Goal: Complete application form: Complete application form

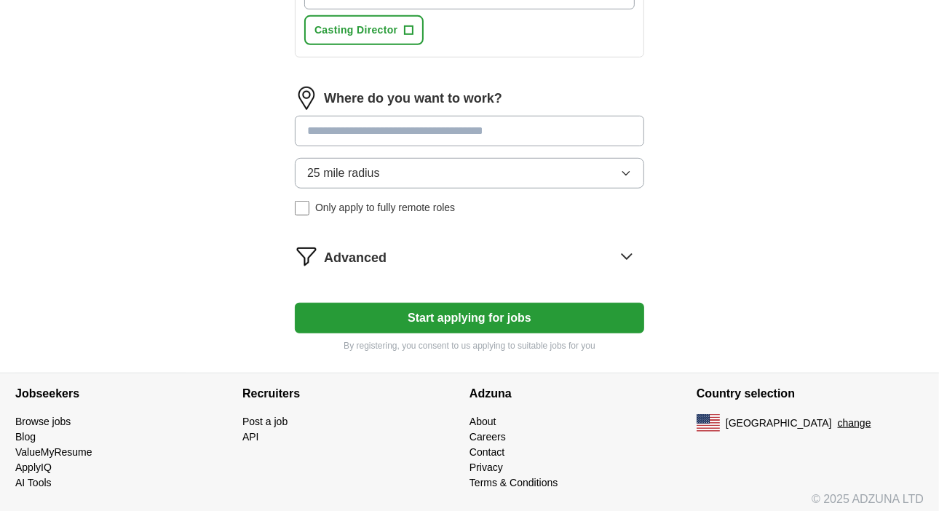
scroll to position [629, 0]
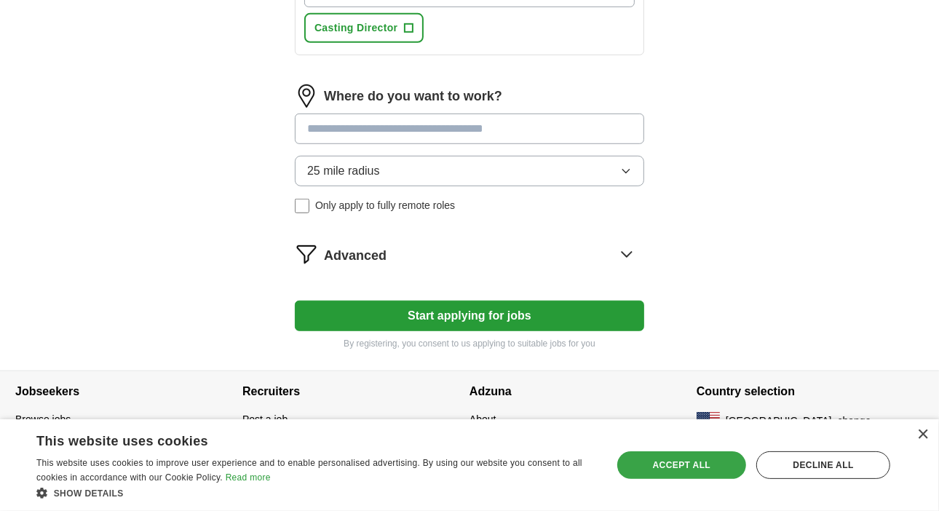
click at [691, 458] on div "Accept all" at bounding box center [682, 465] width 130 height 28
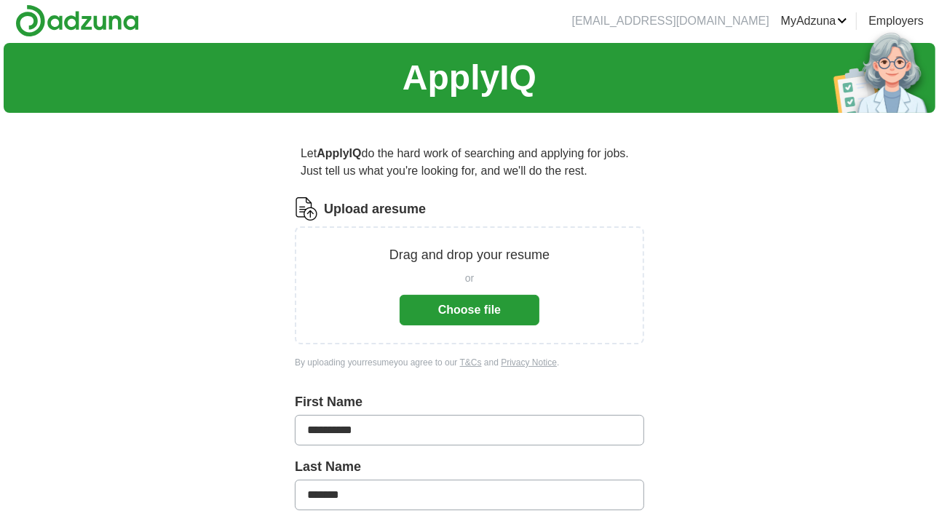
scroll to position [0, 0]
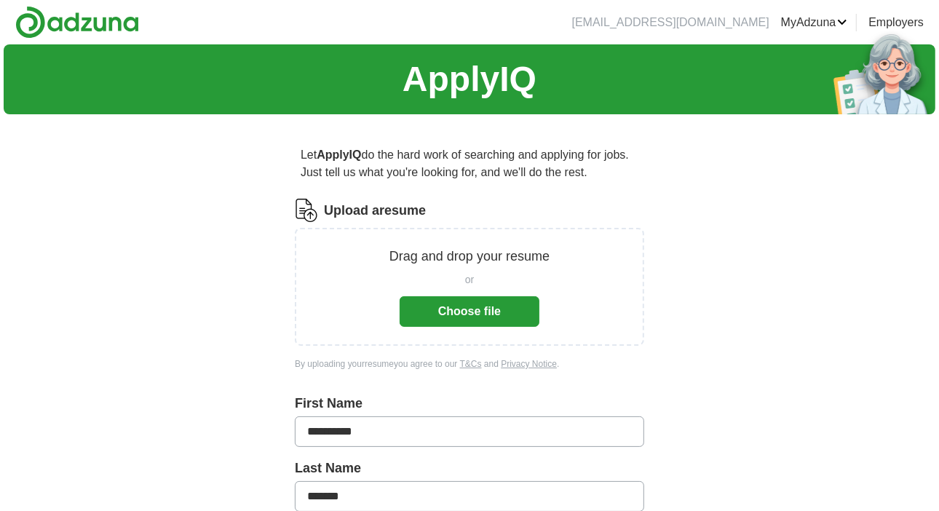
click at [475, 307] on button "Choose file" at bounding box center [470, 311] width 140 height 31
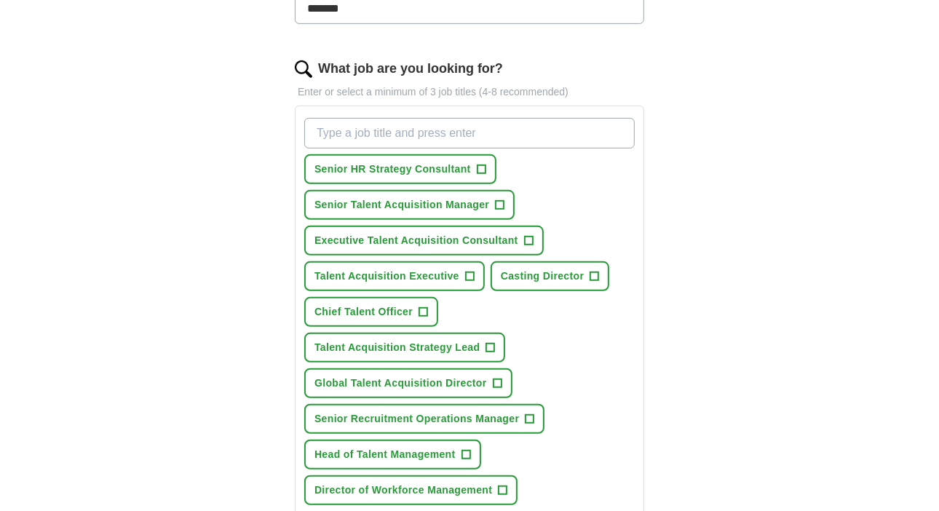
scroll to position [437, 0]
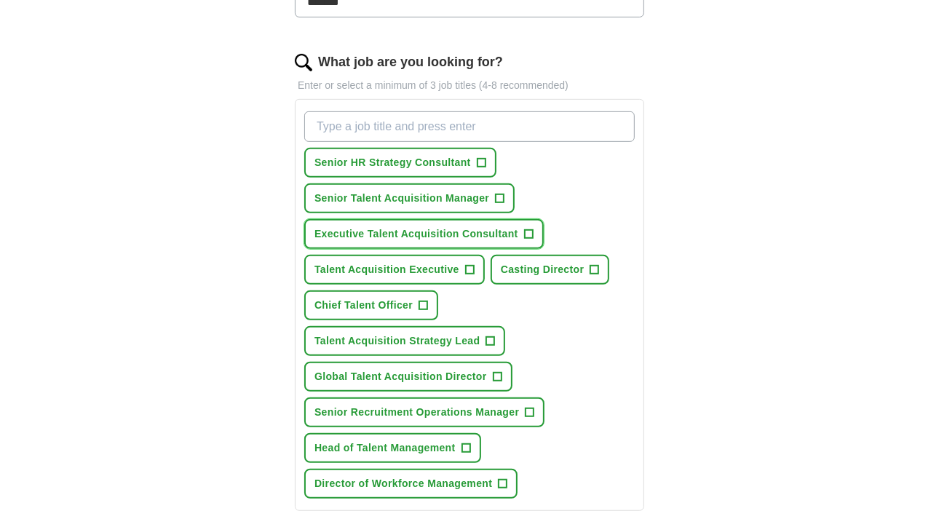
click at [529, 228] on span "+" at bounding box center [528, 234] width 9 height 12
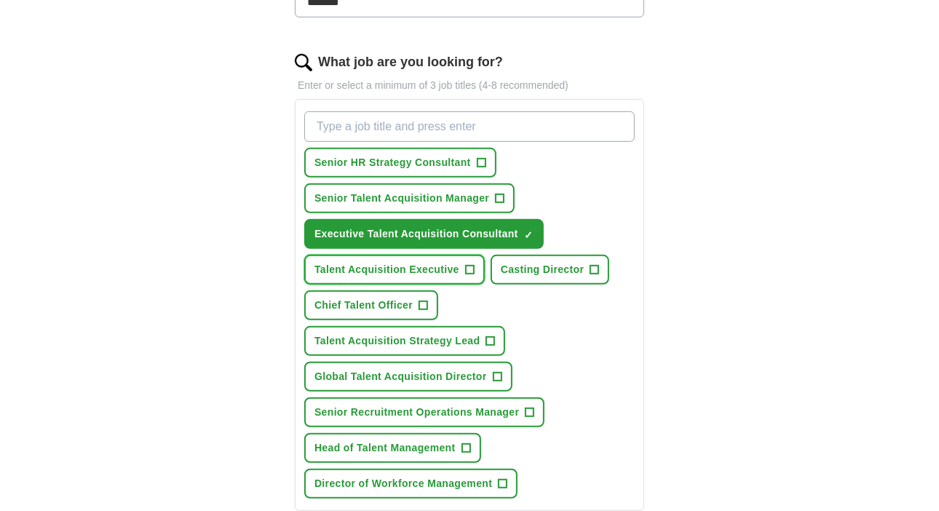
click at [470, 264] on span "+" at bounding box center [469, 270] width 9 height 12
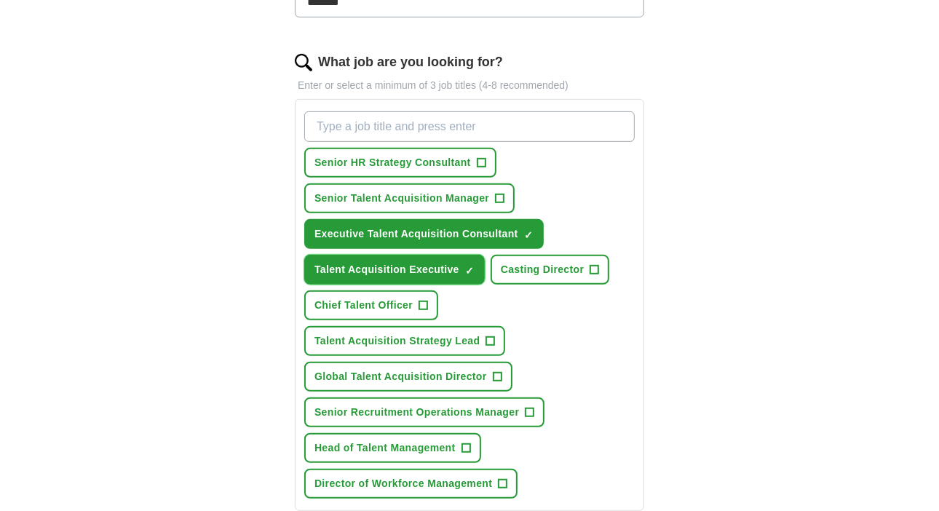
scroll to position [509, 0]
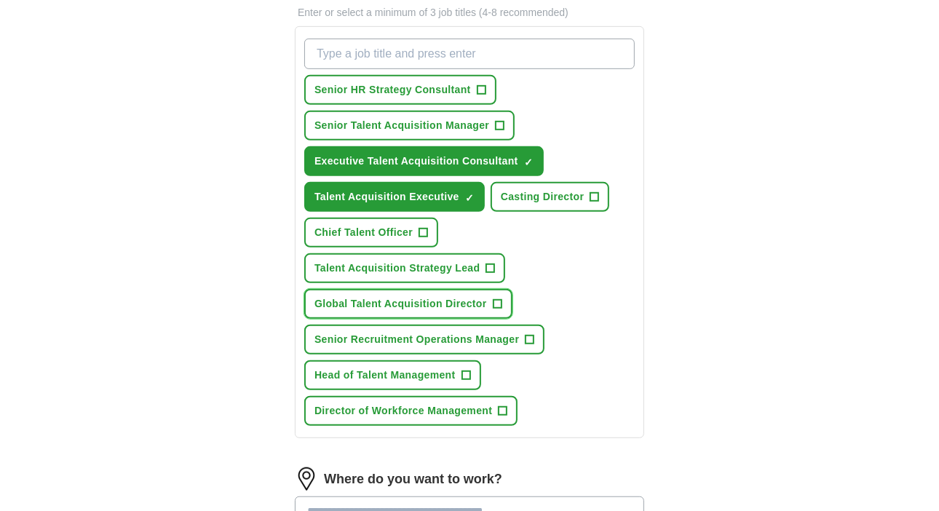
click at [497, 298] on span "+" at bounding box center [497, 304] width 9 height 12
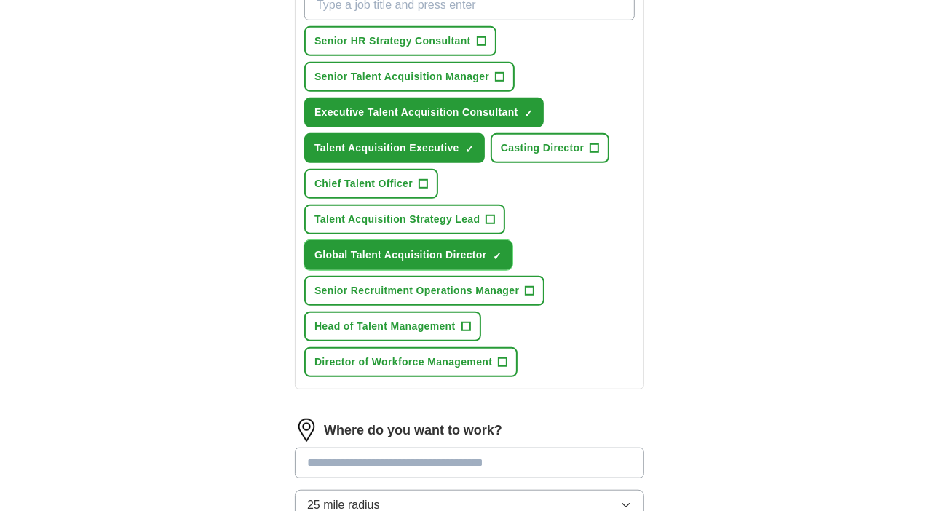
scroll to position [582, 0]
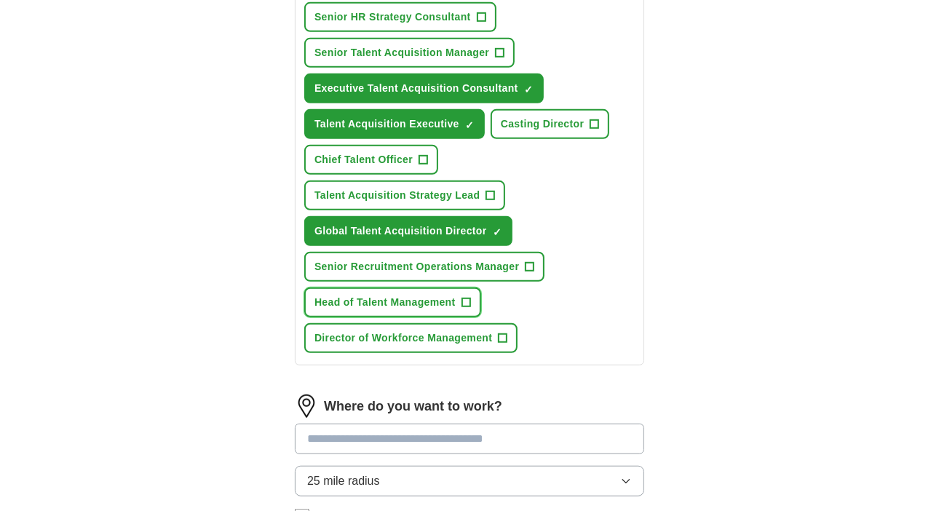
click at [466, 297] on span "+" at bounding box center [465, 303] width 9 height 12
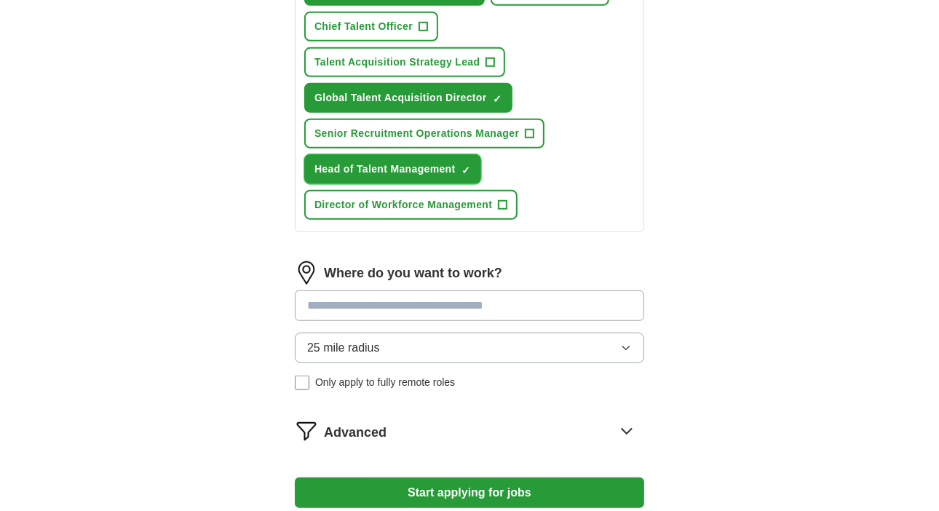
scroll to position [728, 0]
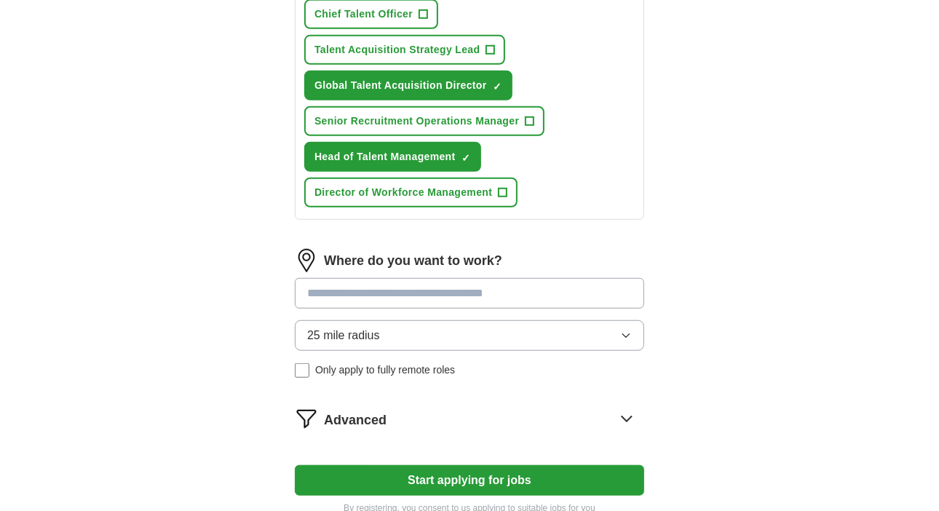
click at [437, 281] on input at bounding box center [469, 293] width 349 height 31
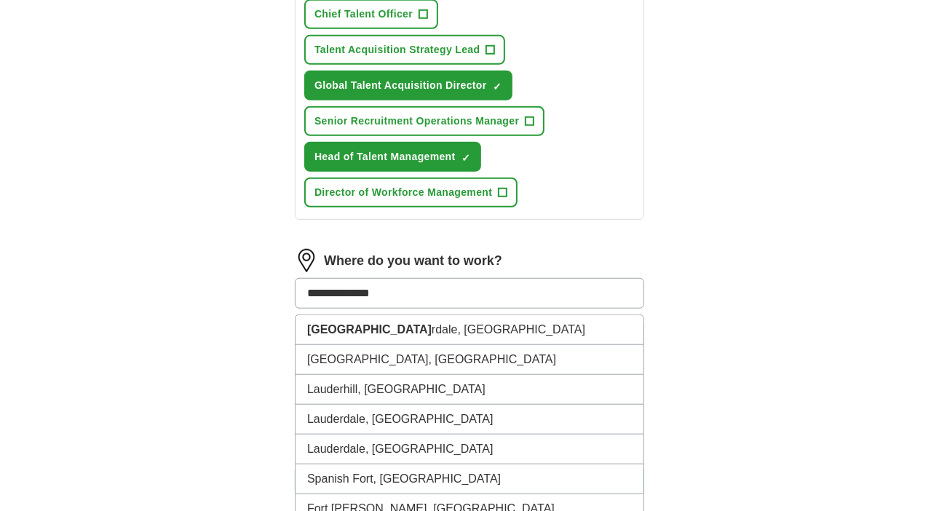
type input "**********"
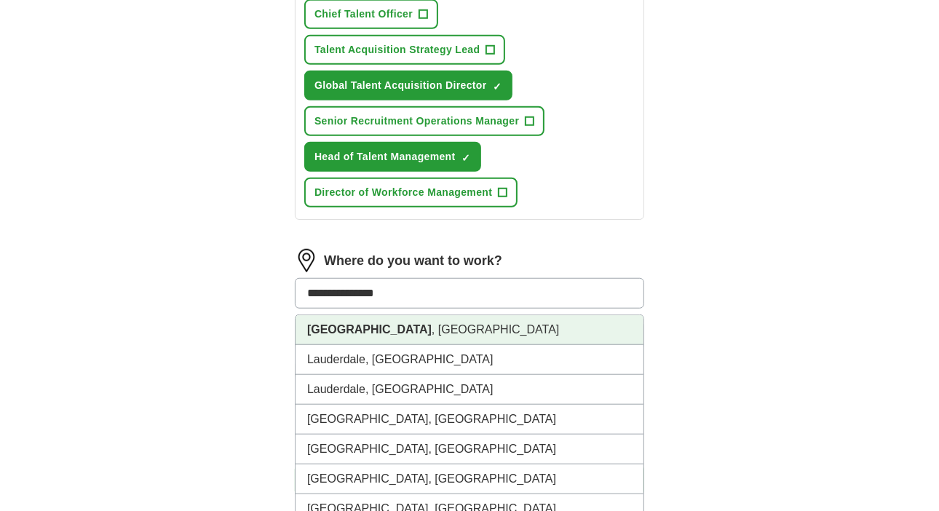
click at [405, 315] on li "[GEOGRAPHIC_DATA] , [GEOGRAPHIC_DATA]" at bounding box center [469, 330] width 348 height 30
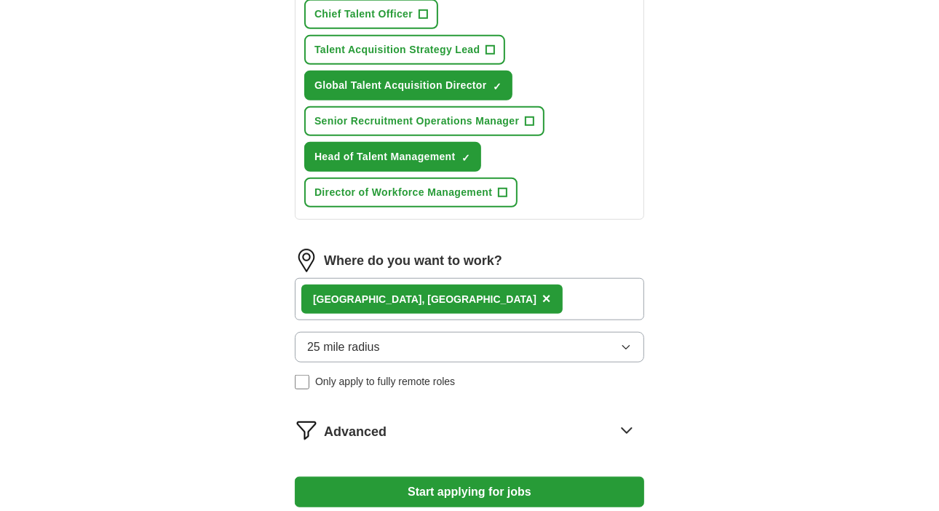
click at [621, 341] on icon "button" at bounding box center [626, 347] width 12 height 12
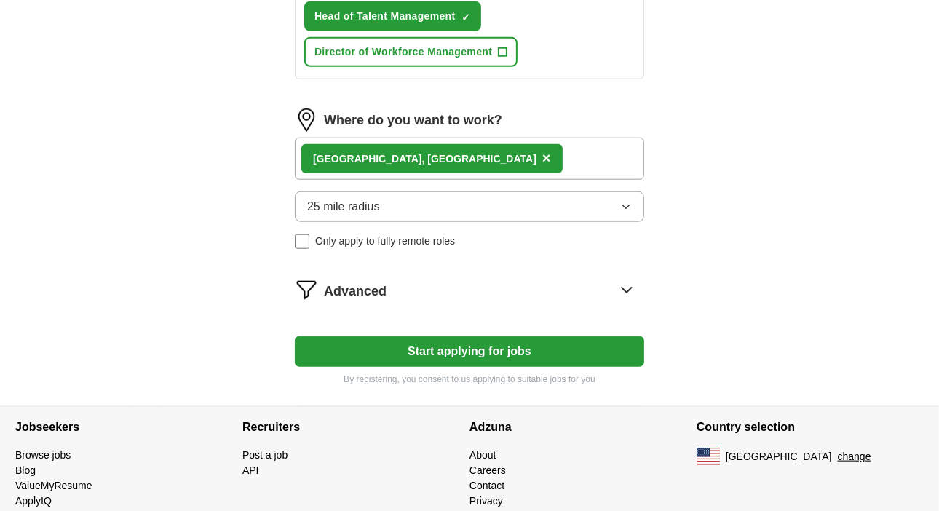
scroll to position [897, 0]
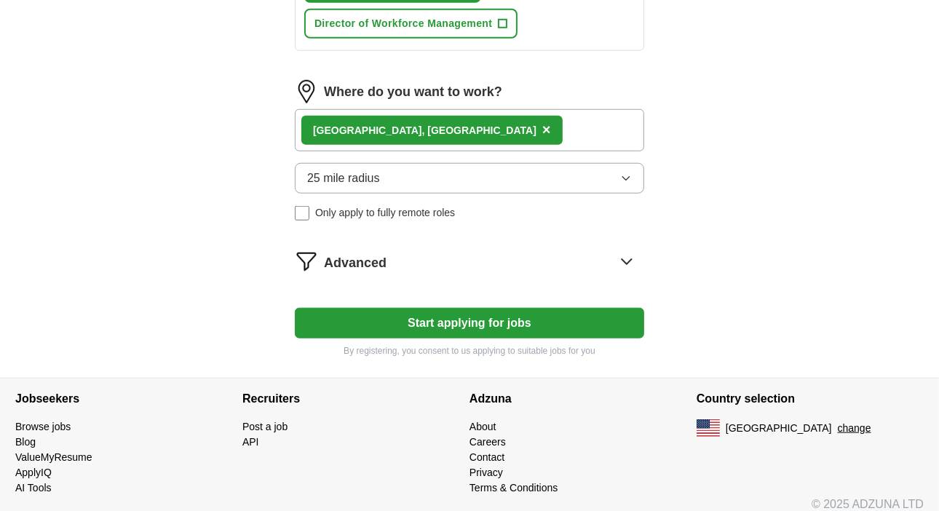
click at [514, 308] on button "Start applying for jobs" at bounding box center [469, 323] width 349 height 31
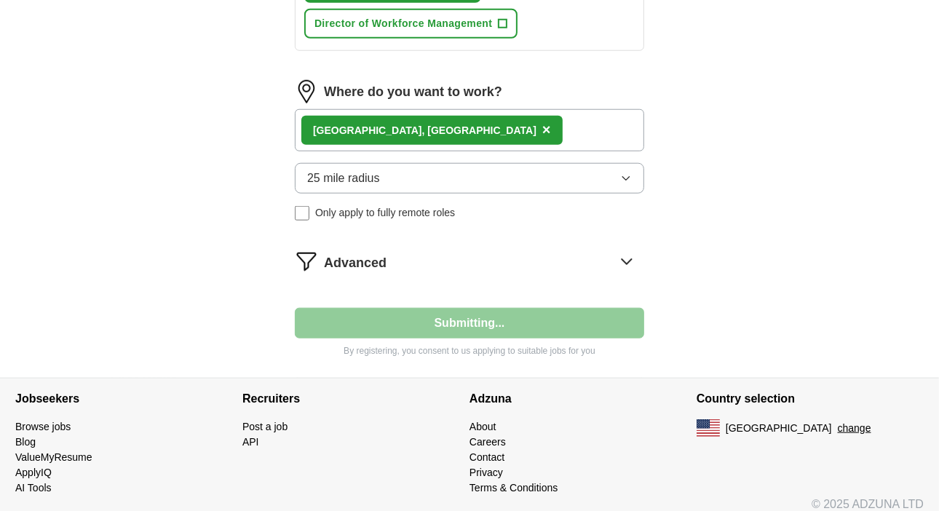
select select "**"
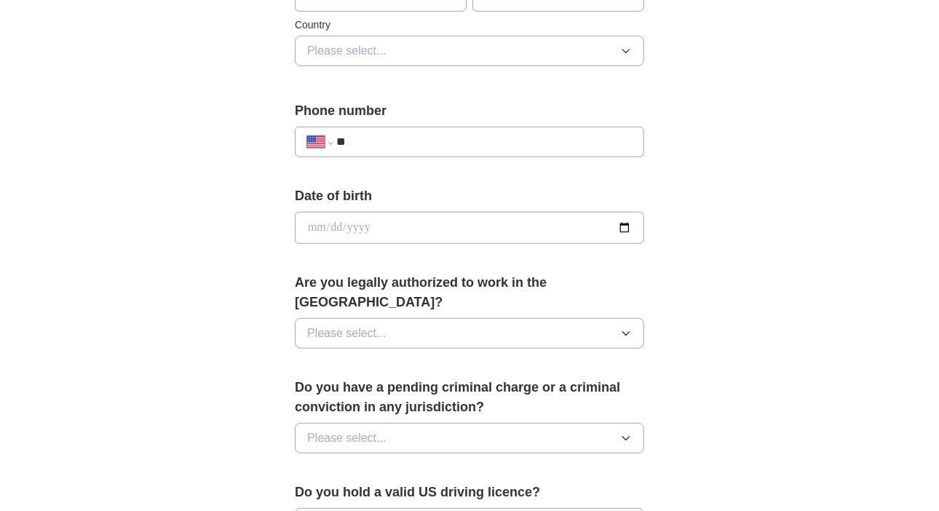
scroll to position [509, 0]
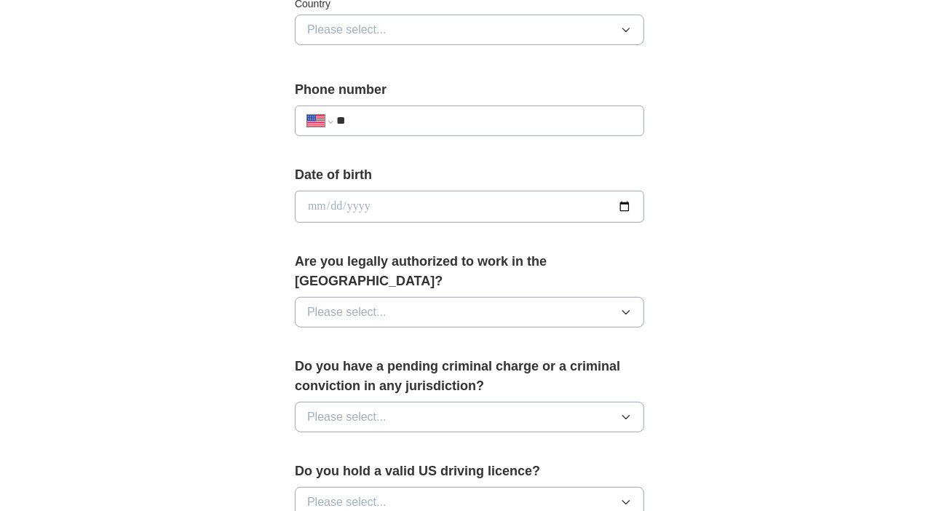
click at [609, 297] on button "Please select..." at bounding box center [469, 312] width 349 height 31
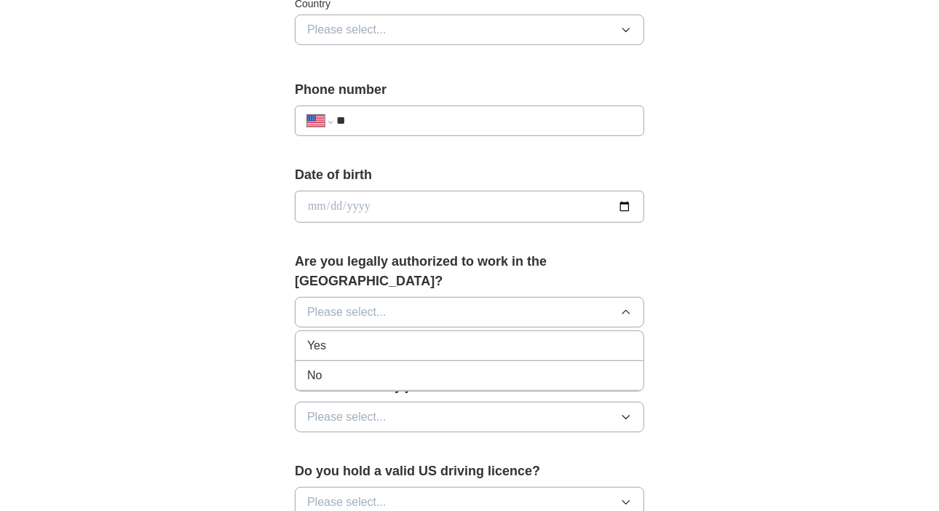
click at [420, 331] on li "Yes" at bounding box center [469, 346] width 348 height 30
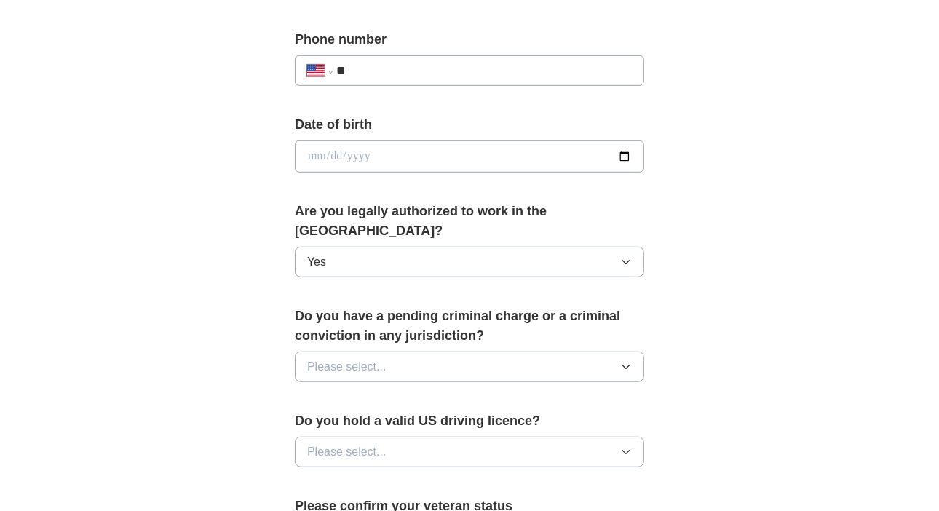
scroll to position [582, 0]
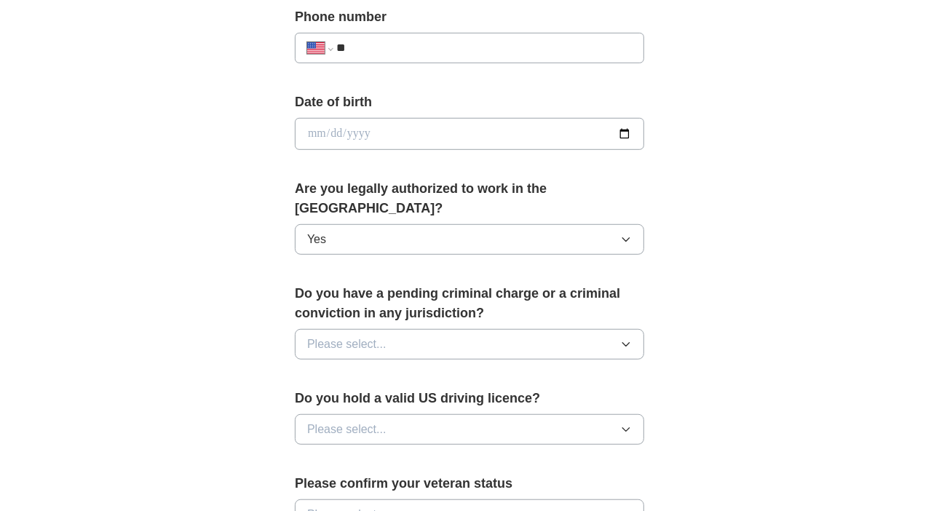
click at [611, 329] on button "Please select..." at bounding box center [469, 344] width 349 height 31
click at [346, 399] on div "No" at bounding box center [469, 407] width 325 height 17
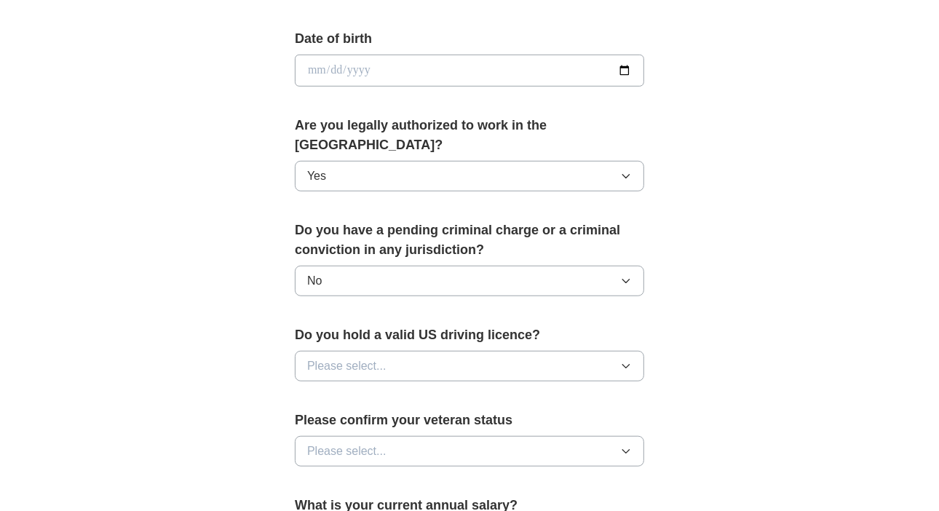
scroll to position [728, 0]
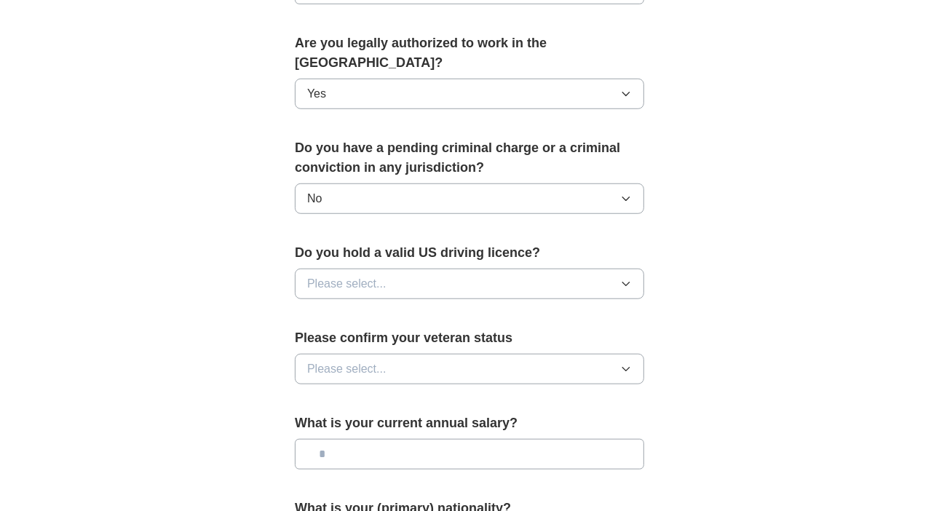
click at [631, 278] on icon "button" at bounding box center [626, 284] width 12 height 12
click at [412, 303] on li "Yes" at bounding box center [469, 318] width 348 height 30
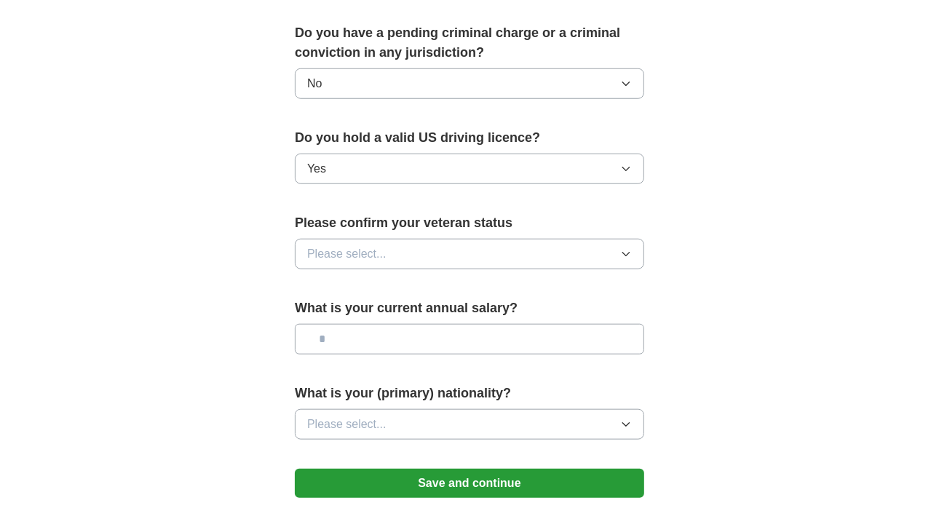
scroll to position [873, 0]
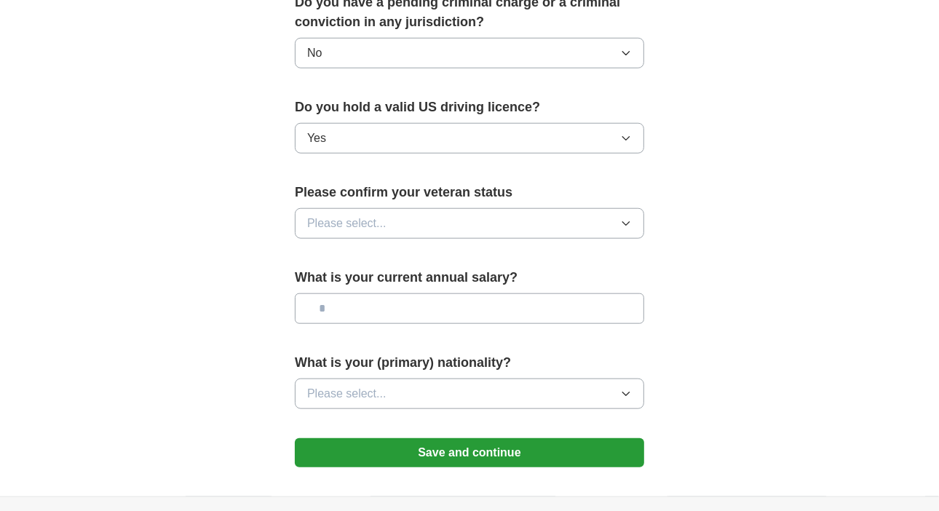
click at [629, 222] on icon "button" at bounding box center [625, 224] width 7 height 4
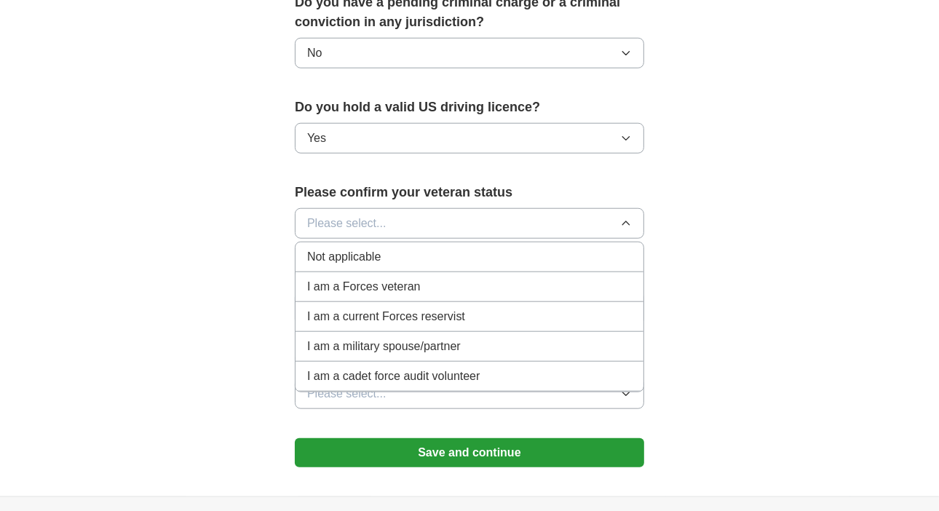
click at [369, 248] on span "Not applicable" at bounding box center [343, 256] width 73 height 17
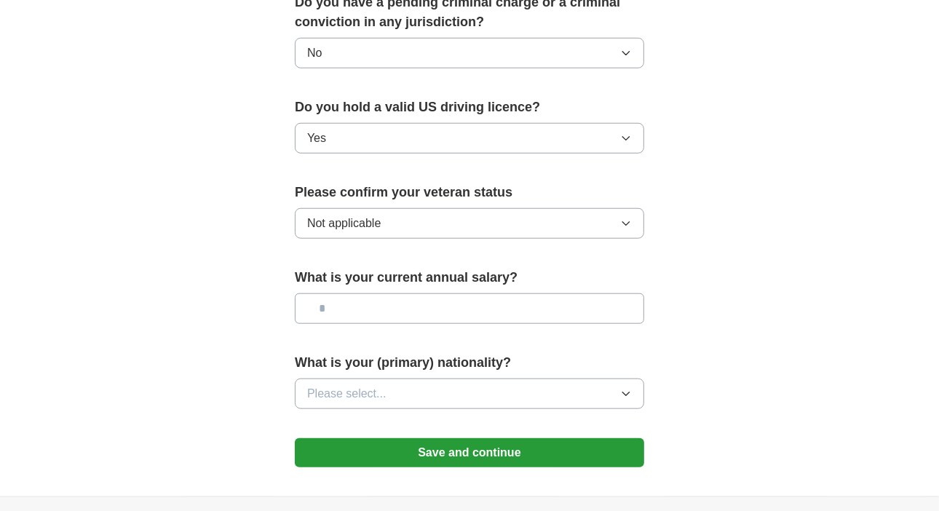
click at [397, 293] on input "text" at bounding box center [469, 308] width 349 height 31
type input "********"
click at [608, 378] on button "Please select..." at bounding box center [469, 393] width 349 height 31
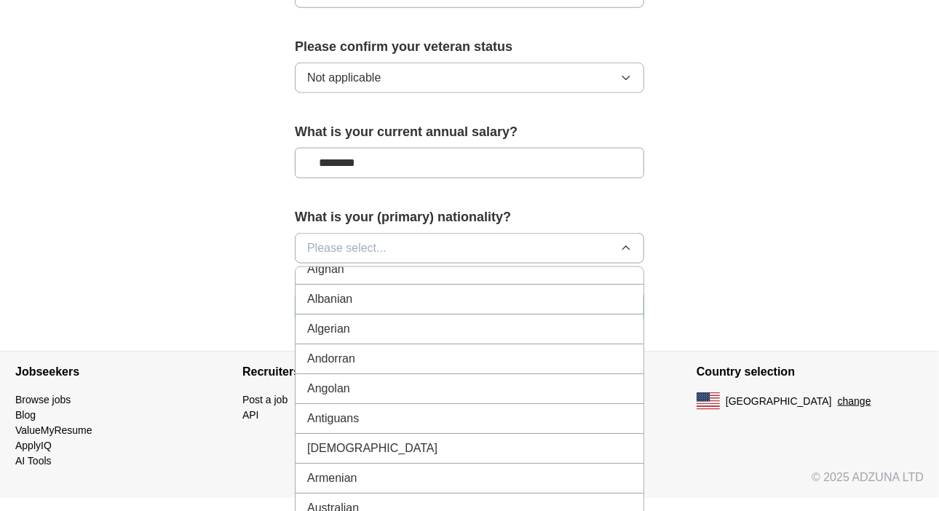
scroll to position [0, 0]
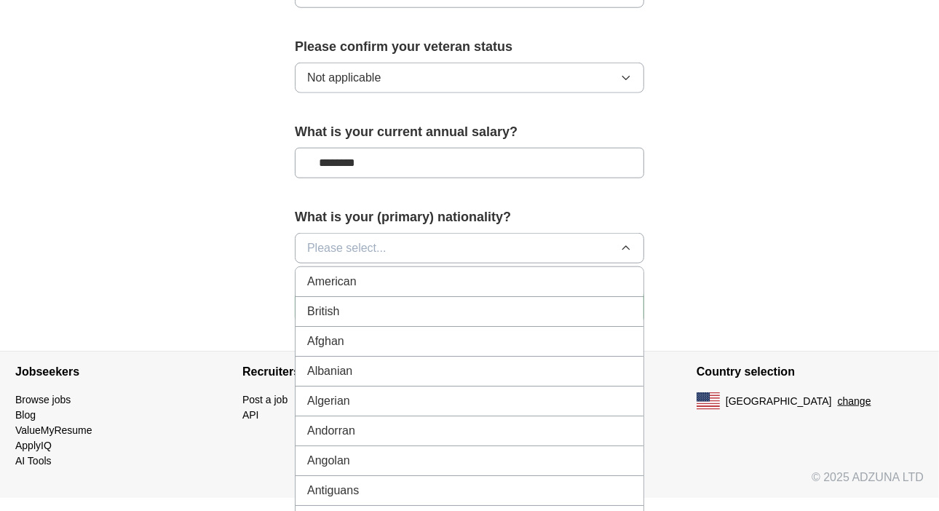
click at [432, 273] on div "American" at bounding box center [469, 281] width 325 height 17
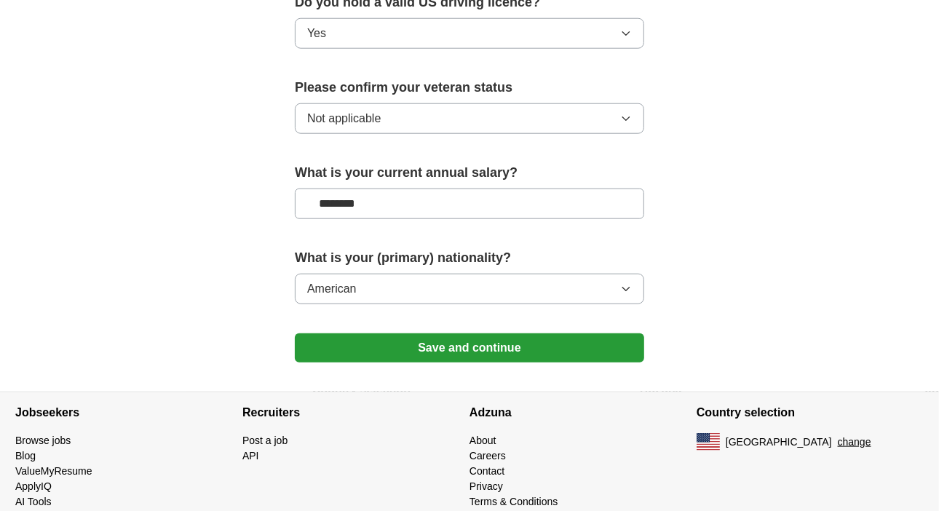
click at [555, 333] on button "Save and continue" at bounding box center [469, 347] width 349 height 29
